Goal: Ask a question

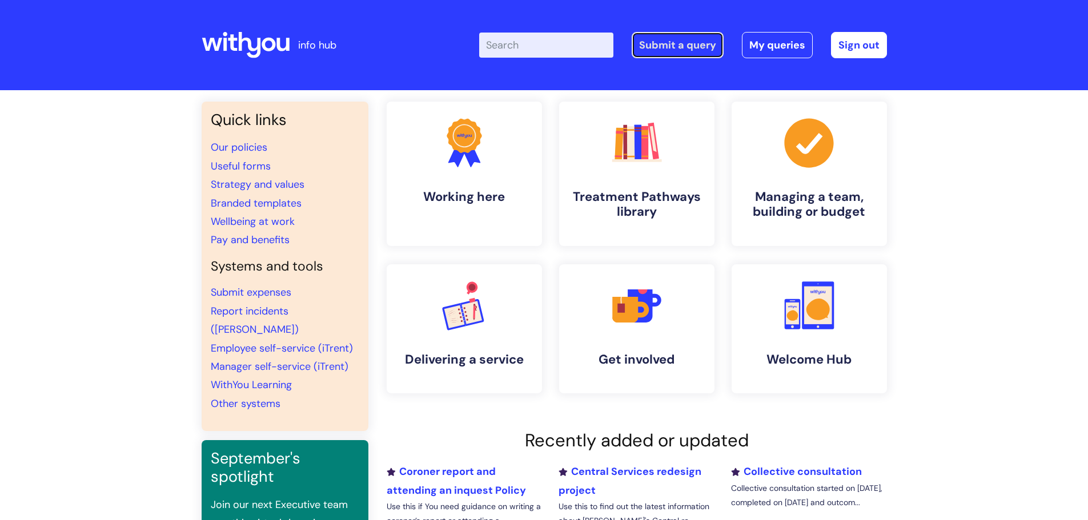
click at [676, 45] on link "Submit a query" at bounding box center [678, 45] width 92 height 26
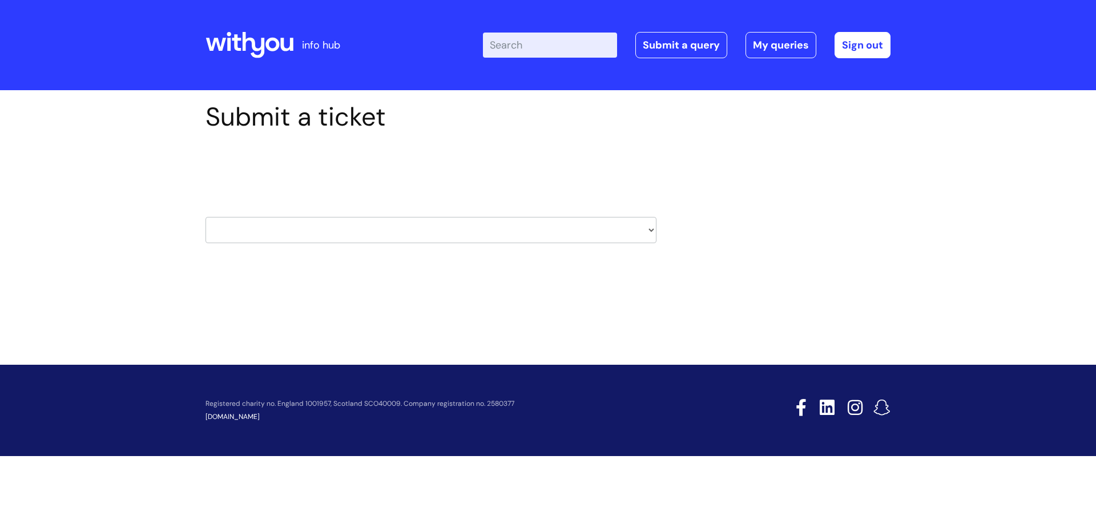
click at [278, 224] on select "HR / People IT and Support Clinical Drug Alerts Finance Accounts Data Support T…" at bounding box center [431, 230] width 451 height 26
select select "surrey_nhs_talking_therapies"
click at [206, 217] on select "HR / People IT and Support Clinical Drug Alerts Finance Accounts Data Support T…" at bounding box center [431, 230] width 451 height 26
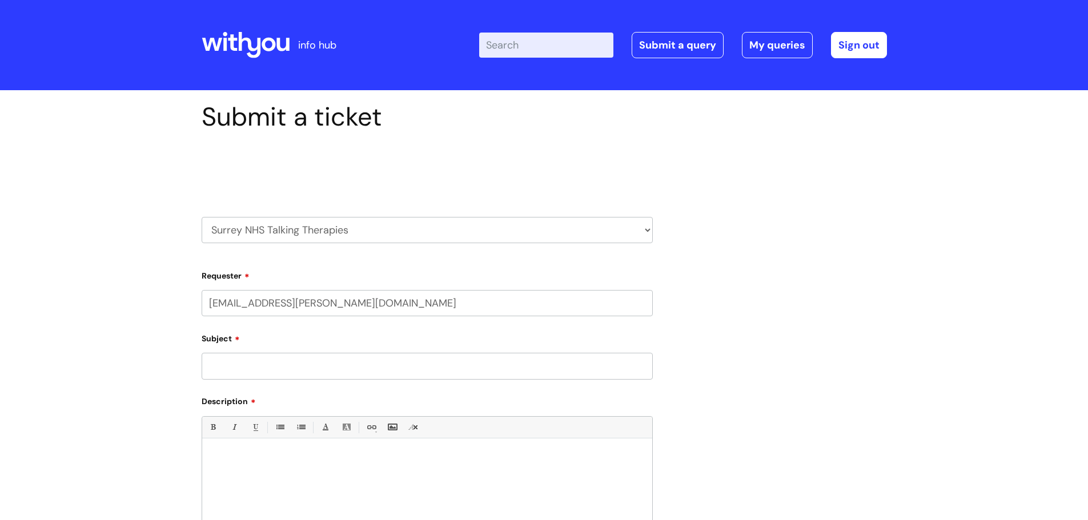
click at [262, 233] on select "HR / People IT and Support Clinical Drug Alerts Finance Accounts Data Support T…" at bounding box center [427, 230] width 451 height 26
select select "it_and_support"
click at [202, 217] on select "HR / People IT and Support Clinical Drug Alerts Finance Accounts Data Support T…" at bounding box center [427, 230] width 451 height 26
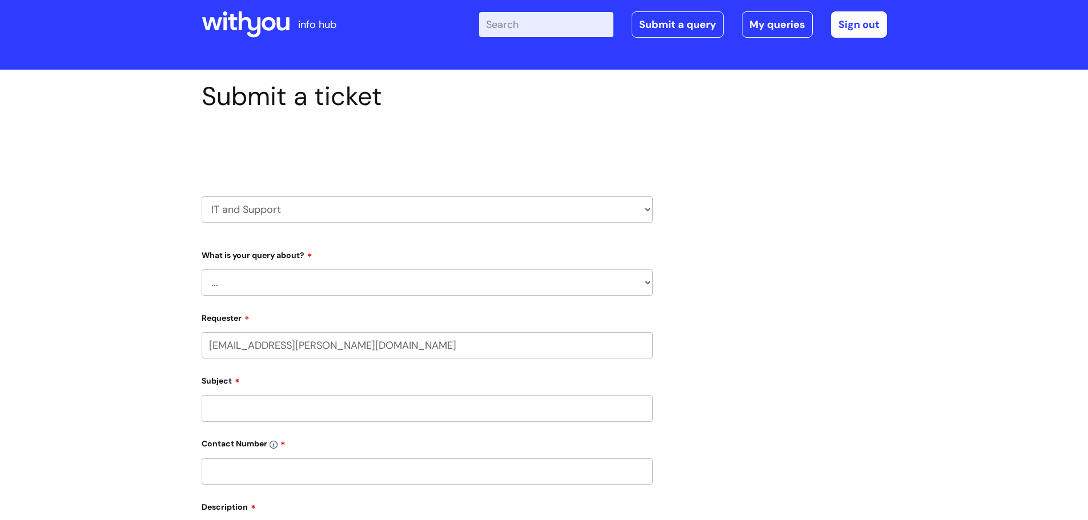
scroll to position [57, 0]
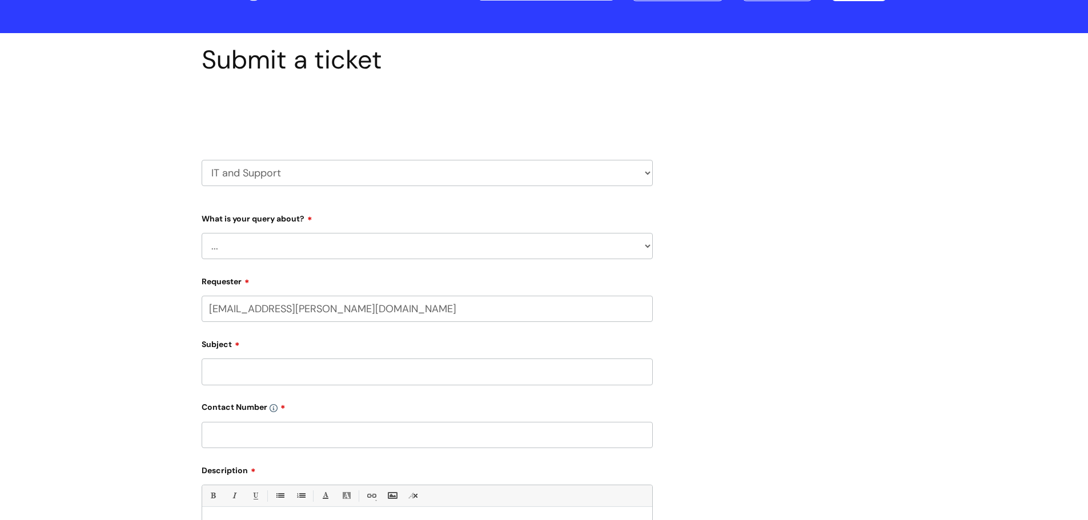
click at [247, 242] on select "... Mobile Phone Reset & MFA Accounts, Starters and Leavers IT Hardware issue I…" at bounding box center [427, 246] width 451 height 26
click at [137, 196] on div "Submit a ticket Select issue type HR / People IT and Support Clinical Drug Aler…" at bounding box center [544, 391] width 1088 height 716
